Goal: Transaction & Acquisition: Purchase product/service

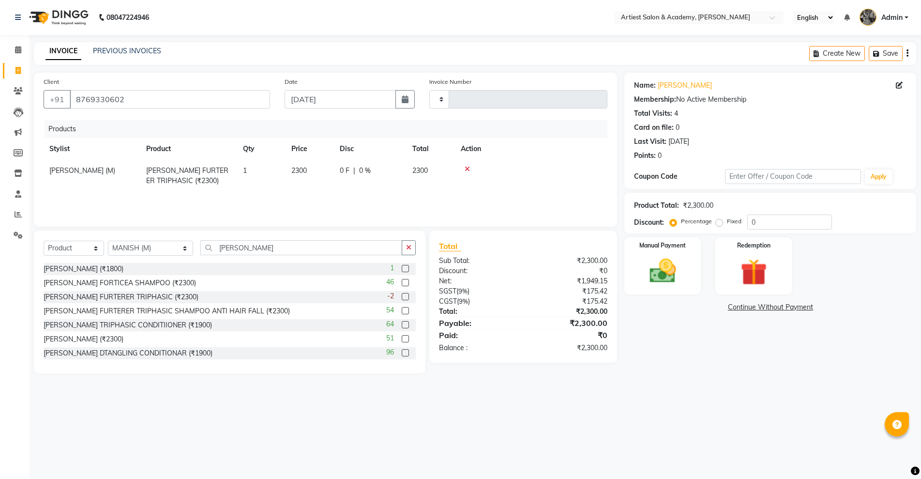
select select "product"
select select "33208"
drag, startPoint x: 225, startPoint y: 246, endPoint x: 138, endPoint y: 246, distance: 86.6
click at [138, 246] on div "Select Service Product Membership Package Voucher Prepaid Gift Card Select Styl…" at bounding box center [230, 251] width 372 height 23
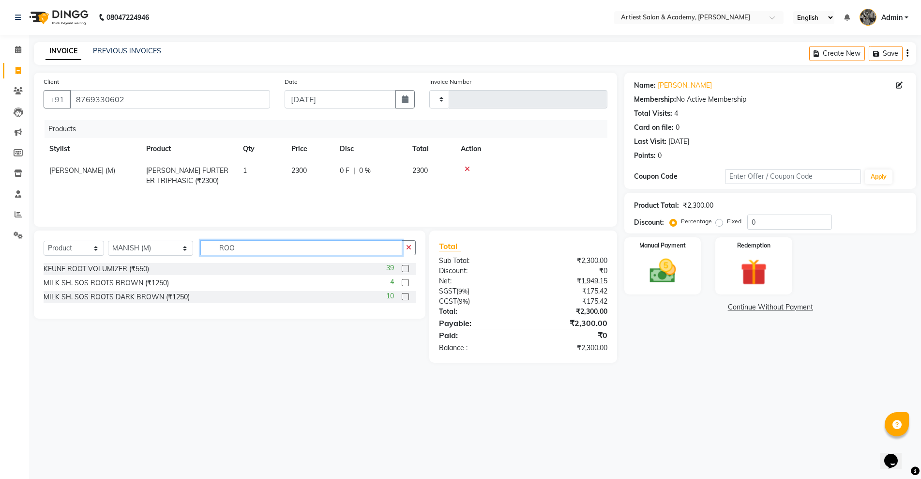
drag, startPoint x: 233, startPoint y: 249, endPoint x: 105, endPoint y: 248, distance: 127.8
click at [106, 248] on div "Select Service Product Membership Package Voucher Prepaid Gift Card Select Styl…" at bounding box center [230, 251] width 372 height 23
type input "MOU"
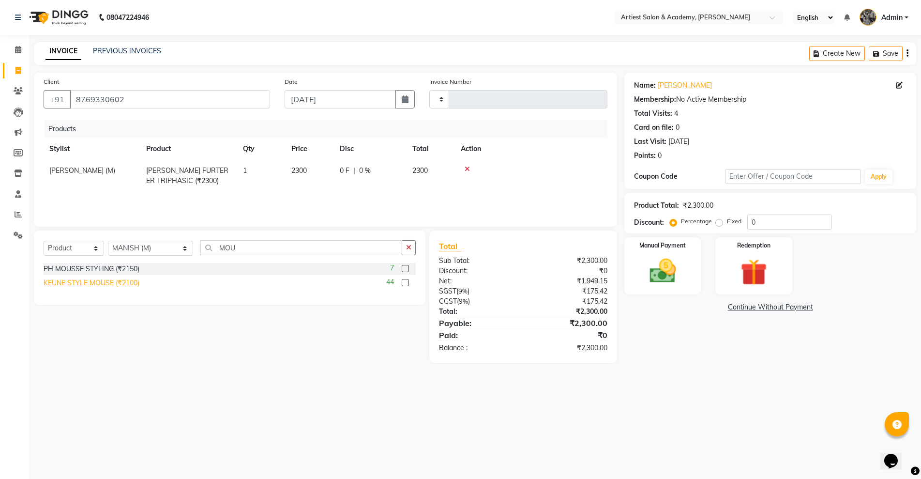
click at [101, 283] on div "KEUNE STYLE MOUSE (₹2100)" at bounding box center [92, 283] width 96 height 10
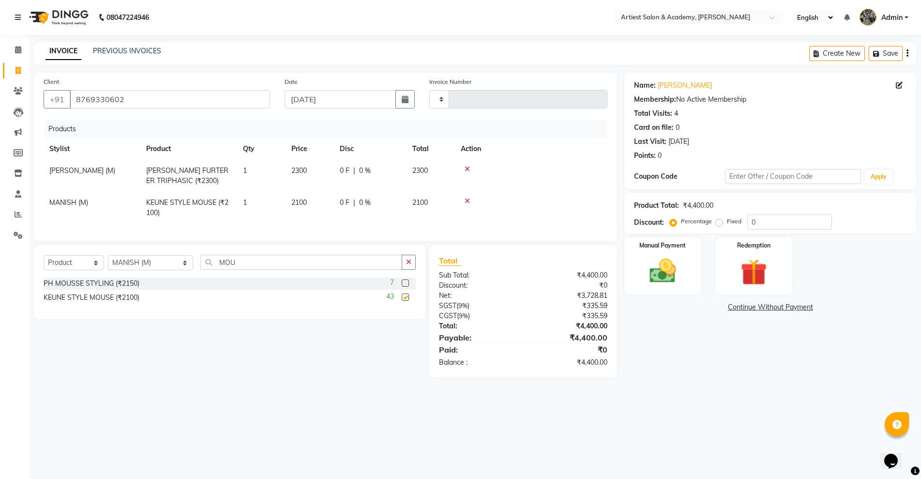
checkbox input "false"
click at [688, 283] on div "Manual Payment" at bounding box center [662, 265] width 79 height 59
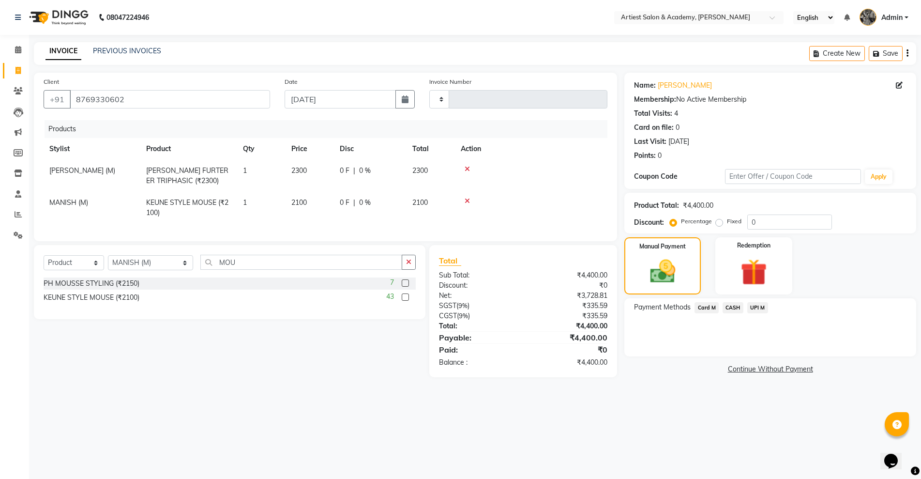
click at [748, 307] on span "UPI M" at bounding box center [757, 307] width 21 height 11
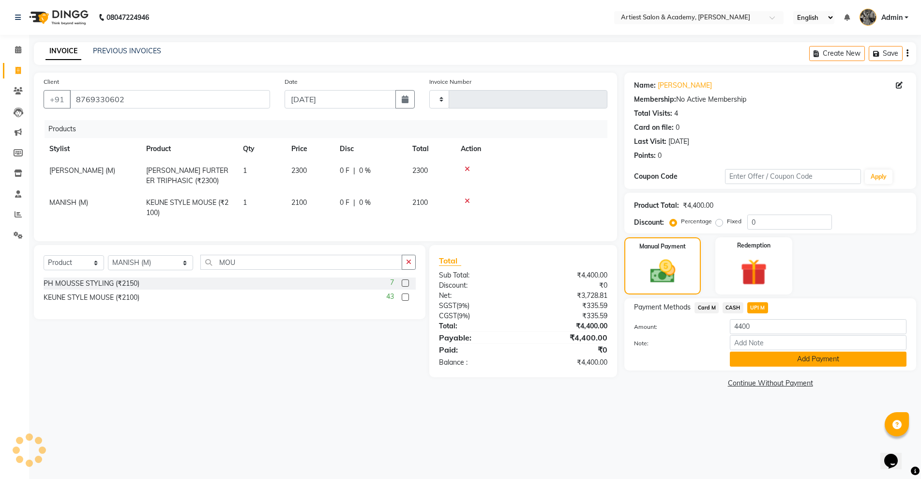
click at [832, 362] on button "Add Payment" at bounding box center [818, 358] width 177 height 15
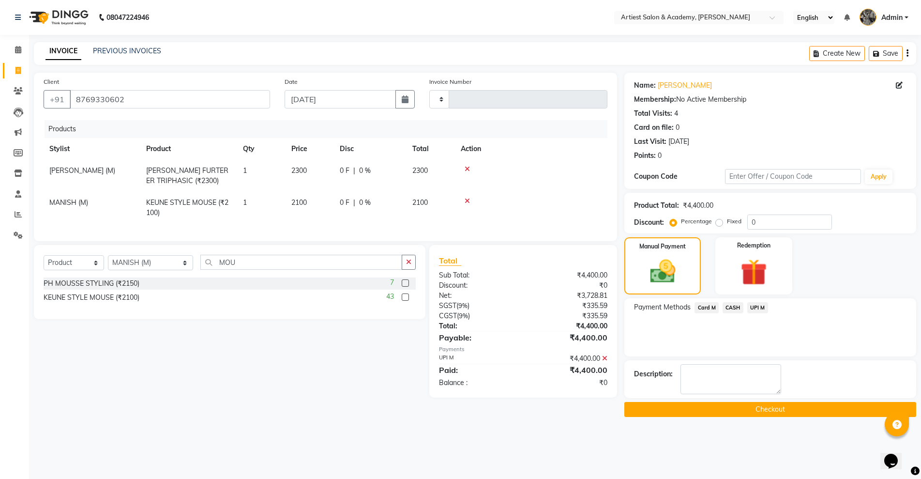
click at [816, 417] on main "INVOICE PREVIOUS INVOICES Create New Save Client [PHONE_NUMBER] Date [DATE] Inv…" at bounding box center [475, 236] width 892 height 389
click at [812, 408] on button "Checkout" at bounding box center [770, 409] width 292 height 15
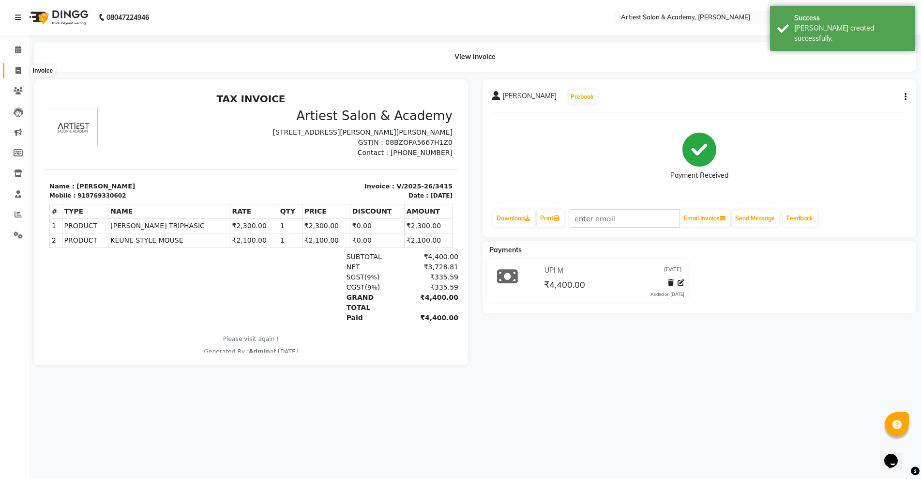
click at [19, 70] on icon at bounding box center [17, 70] width 5 height 7
select select "service"
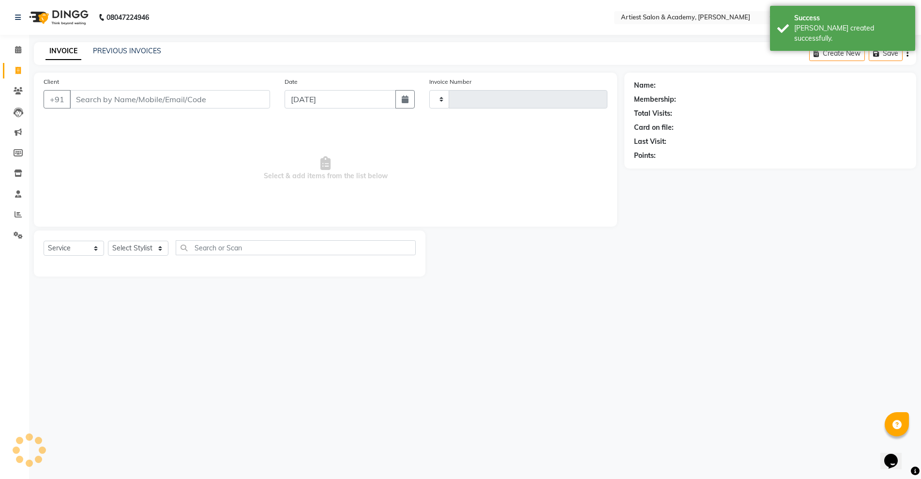
type input "3416"
select select "5123"
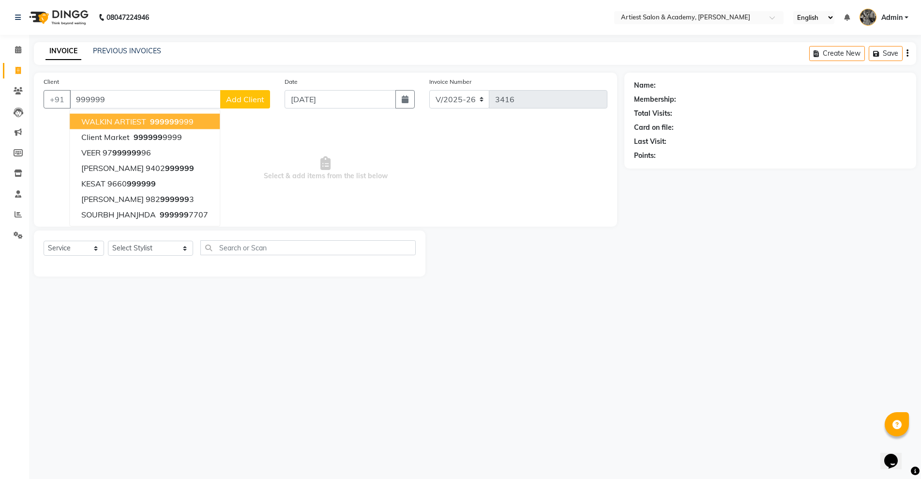
click at [100, 123] on span "WALKIN ARTIEST" at bounding box center [113, 122] width 65 height 10
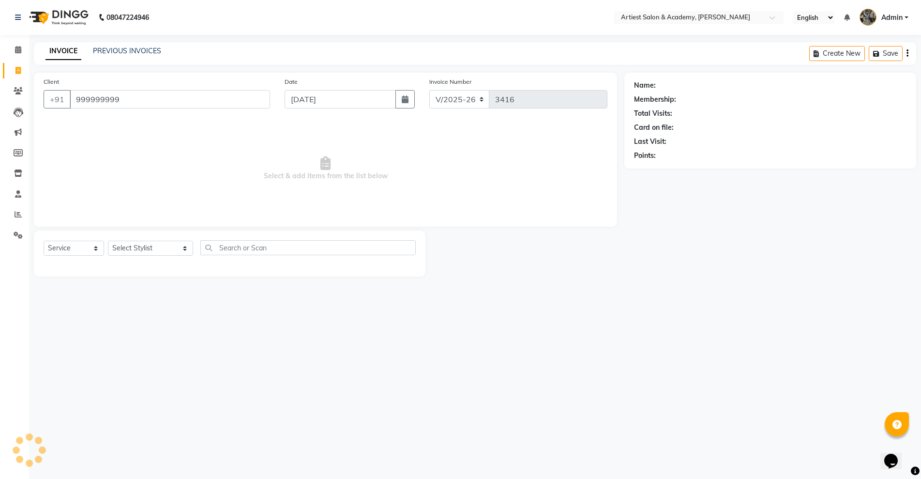
type input "999999999"
click at [142, 247] on select "Select Stylist [PERSON_NAME] (M) [PERSON_NAME] (F) [PERSON_NAME] [PERSON_NAME] …" at bounding box center [150, 248] width 85 height 15
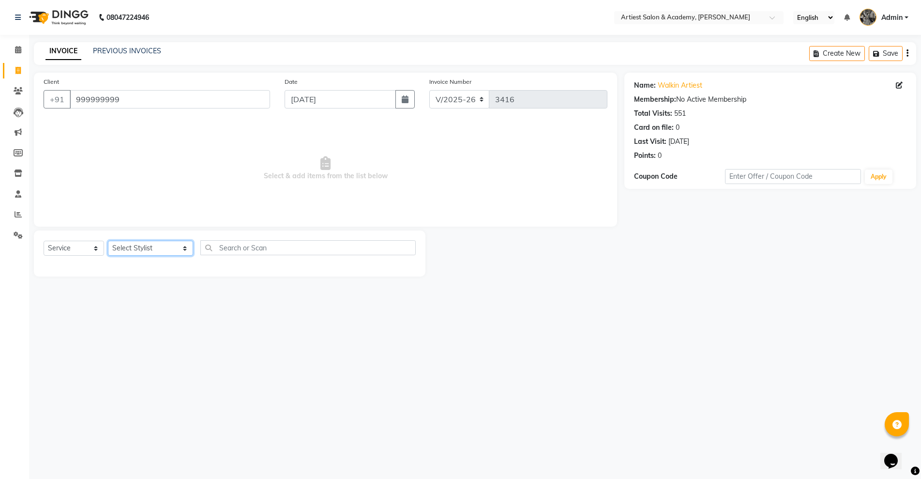
select select "85448"
click at [108, 241] on select "Select Stylist [PERSON_NAME] (M) [PERSON_NAME] (F) [PERSON_NAME] [PERSON_NAME] …" at bounding box center [150, 248] width 85 height 15
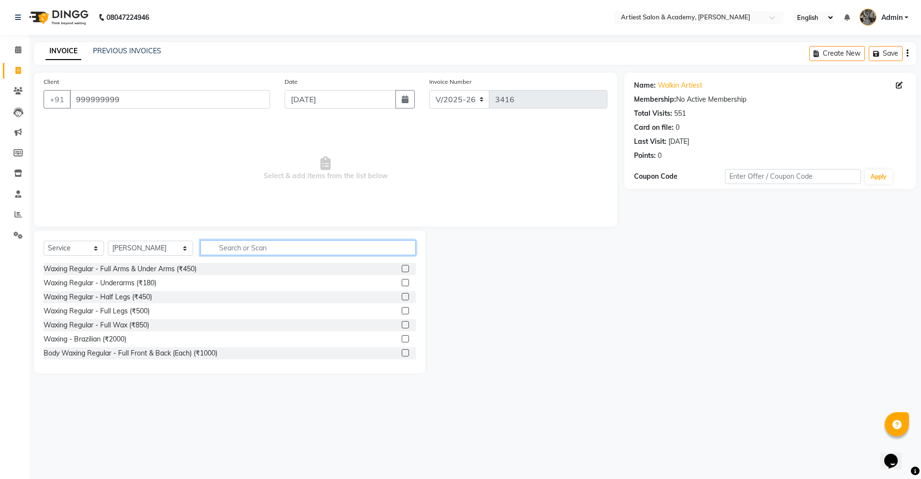
click at [231, 246] on input "text" at bounding box center [307, 247] width 215 height 15
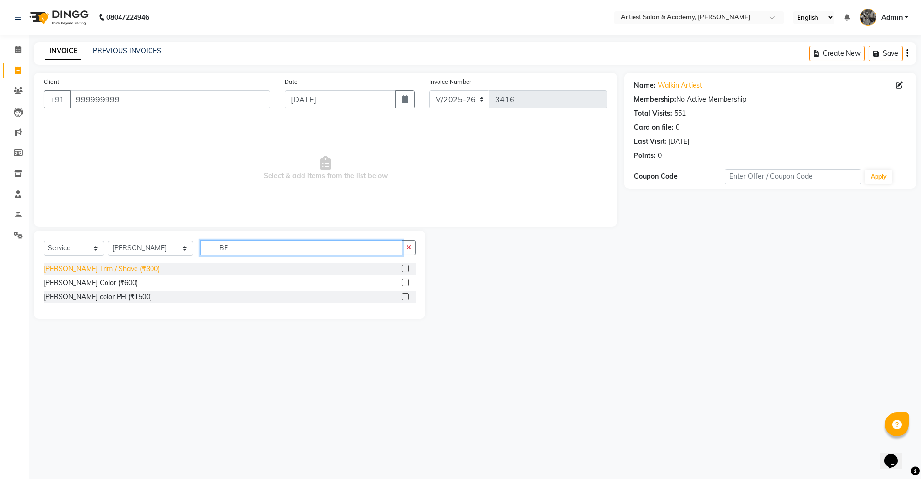
type input "BE"
click at [75, 271] on div "[PERSON_NAME] Trim / Shave (₹300)" at bounding box center [102, 269] width 116 height 10
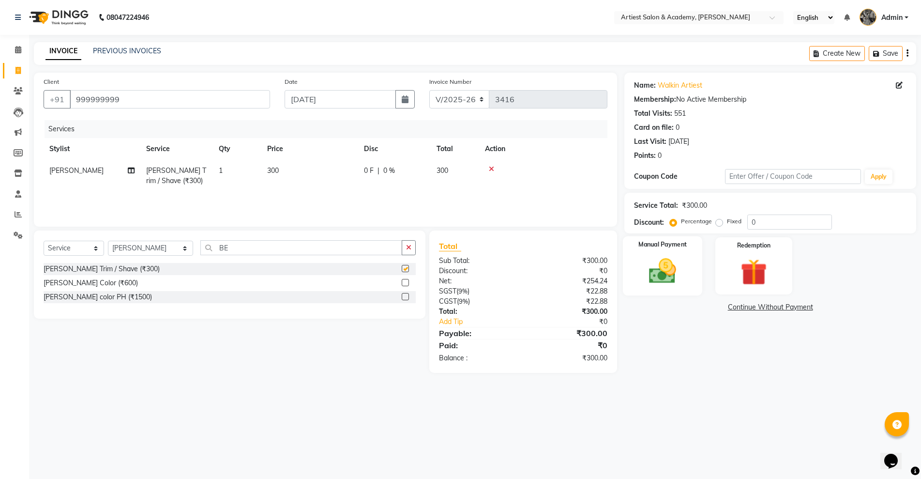
checkbox input "false"
click at [697, 270] on div "Manual Payment" at bounding box center [662, 265] width 79 height 59
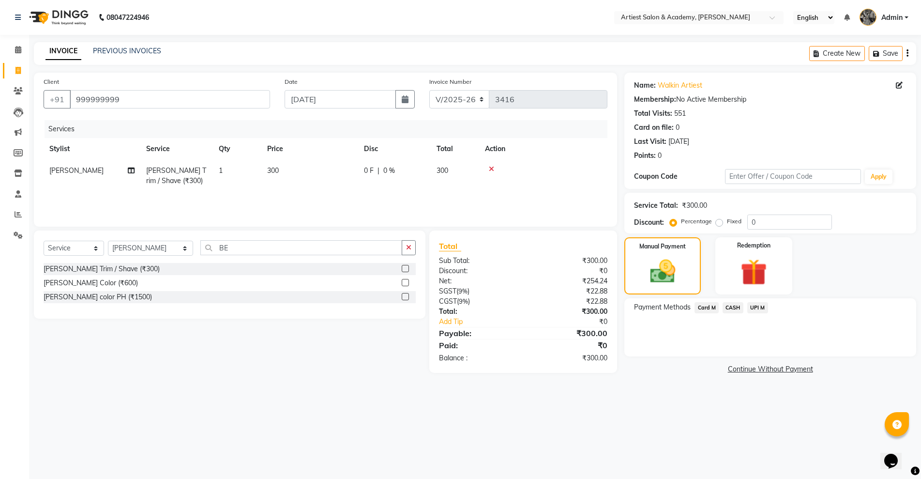
click at [738, 308] on span "CASH" at bounding box center [732, 307] width 21 height 11
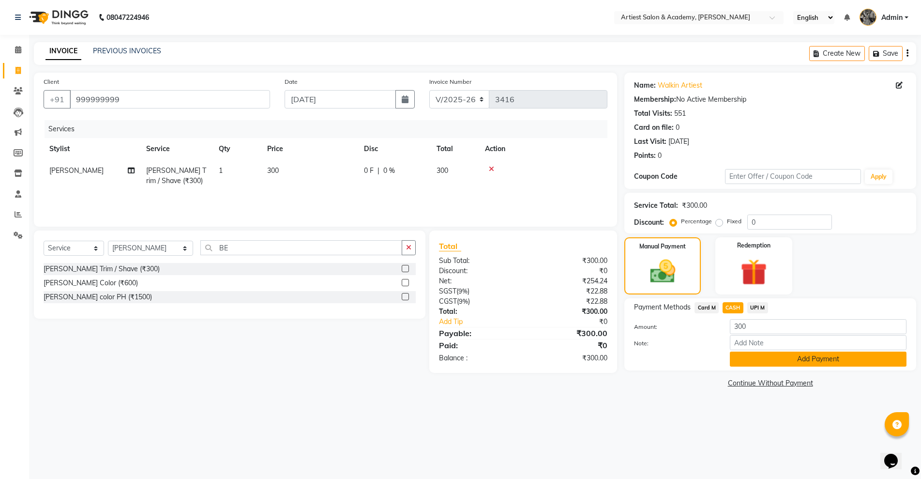
click at [827, 361] on button "Add Payment" at bounding box center [818, 358] width 177 height 15
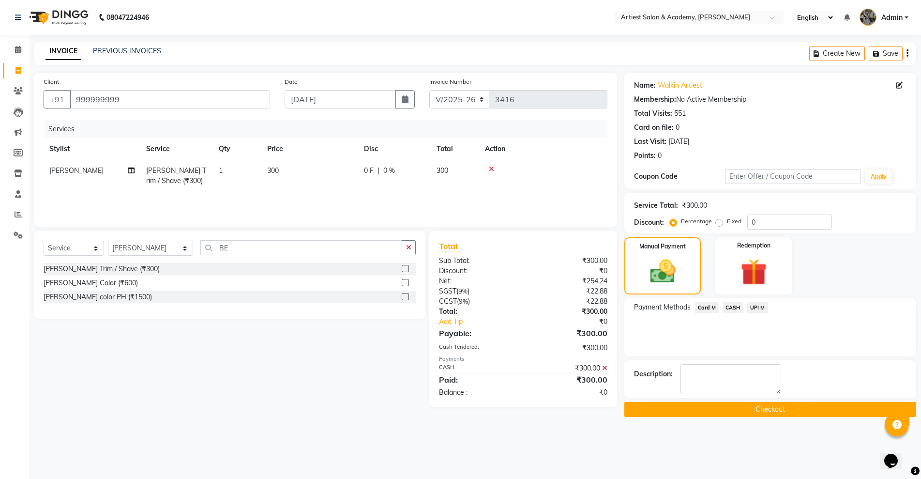
click at [824, 407] on button "Checkout" at bounding box center [770, 409] width 292 height 15
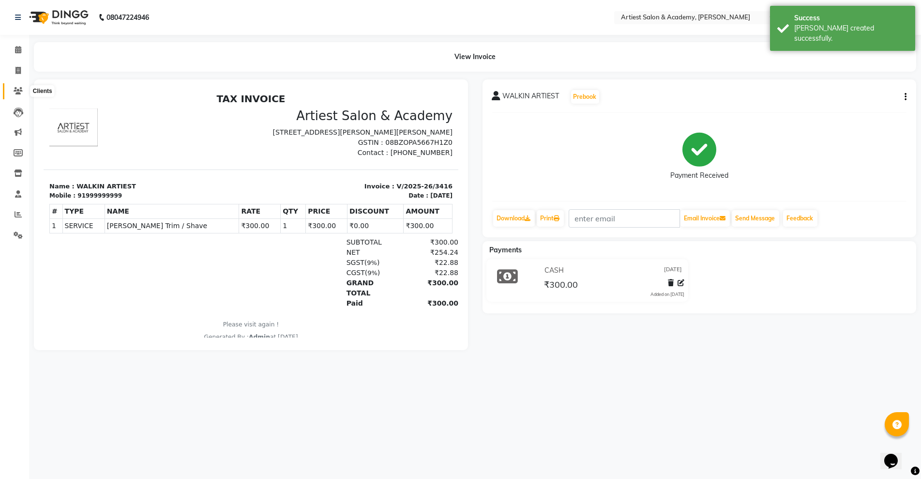
click at [10, 90] on span at bounding box center [18, 91] width 17 height 11
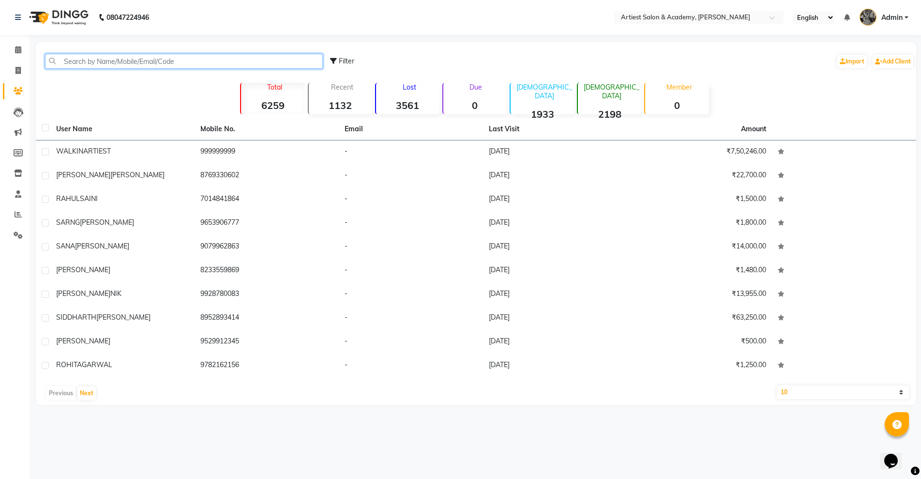
click at [107, 61] on input "text" at bounding box center [184, 61] width 278 height 15
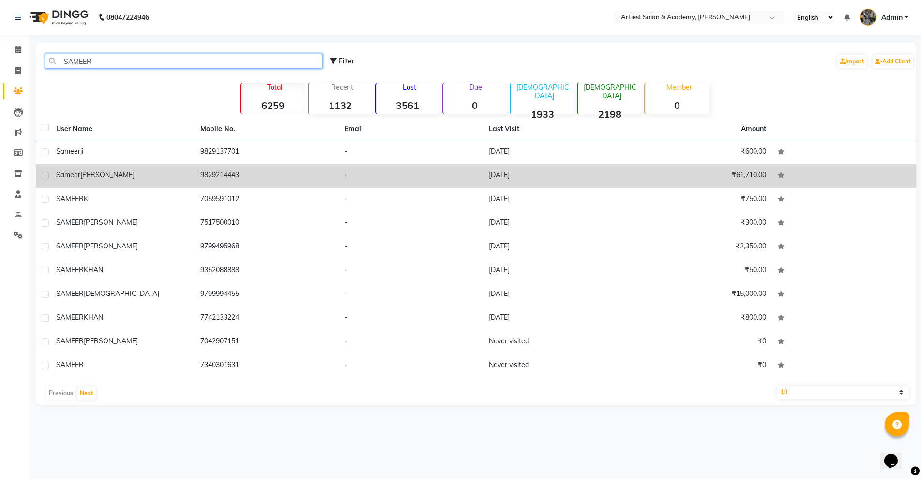
type input "SAMEER"
click at [339, 166] on td "-" at bounding box center [411, 176] width 144 height 24
